Goal: Task Accomplishment & Management: Manage account settings

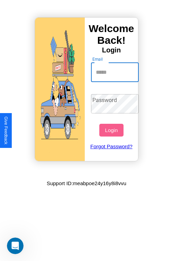
click at [115, 72] on input "Email" at bounding box center [115, 72] width 48 height 19
type input "**********"
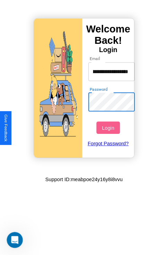
scroll to position [0, 0]
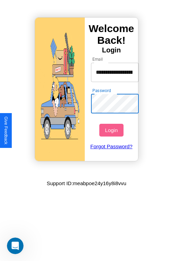
click at [112, 130] on button "Login" at bounding box center [111, 130] width 24 height 13
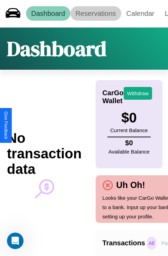
click at [95, 13] on link "Reservations" at bounding box center [95, 13] width 51 height 15
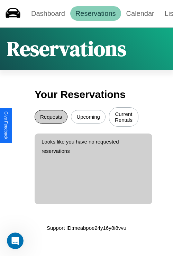
click at [51, 118] on button "Requests" at bounding box center [51, 116] width 33 height 13
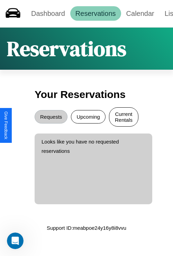
click at [123, 118] on button "Current Rentals" at bounding box center [123, 116] width 29 height 19
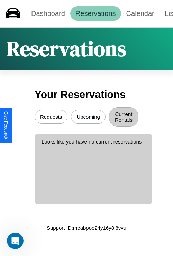
click at [88, 118] on button "Upcoming" at bounding box center [88, 116] width 35 height 13
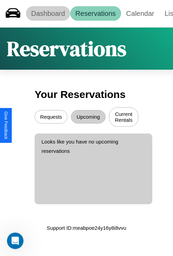
click at [48, 13] on link "Dashboard" at bounding box center [48, 13] width 44 height 15
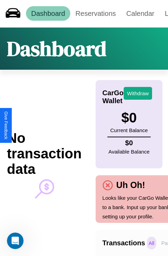
scroll to position [0, 49]
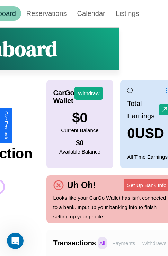
click at [154, 243] on p "Withdraws" at bounding box center [154, 243] width 28 height 13
click at [123, 243] on p "Payments" at bounding box center [123, 243] width 27 height 13
click at [154, 243] on p "Withdraws" at bounding box center [154, 243] width 28 height 13
click at [123, 243] on p "Payments" at bounding box center [123, 243] width 27 height 13
click at [102, 243] on p "All" at bounding box center [101, 243] width 9 height 13
